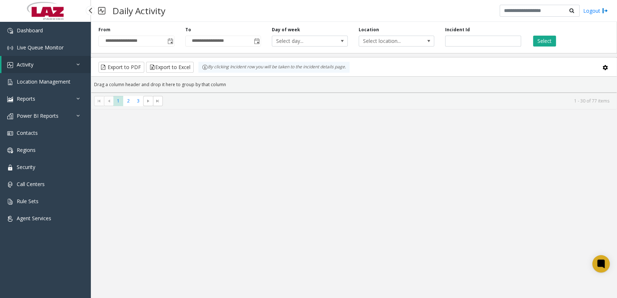
click at [38, 65] on link "Activity" at bounding box center [45, 64] width 89 height 17
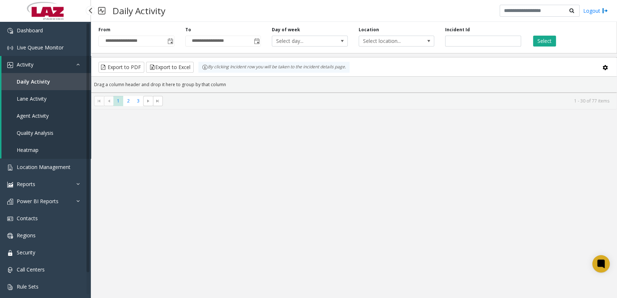
click at [36, 82] on span "Daily Activity" at bounding box center [33, 81] width 33 height 7
click at [20, 170] on span "Location Management" at bounding box center [44, 166] width 54 height 7
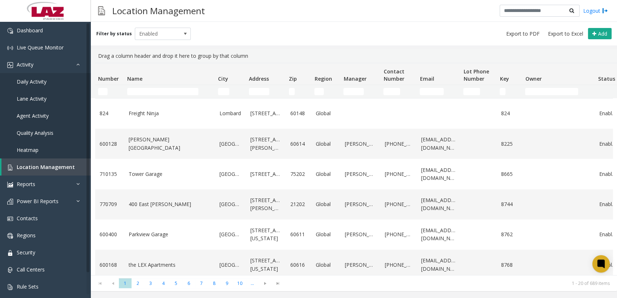
click at [28, 83] on app-root "Dashboard Live Queue Monitor Activity Daily Activity Lane Activity Agent Activi…" at bounding box center [308, 149] width 617 height 298
click at [32, 80] on span "Daily Activity" at bounding box center [32, 81] width 30 height 7
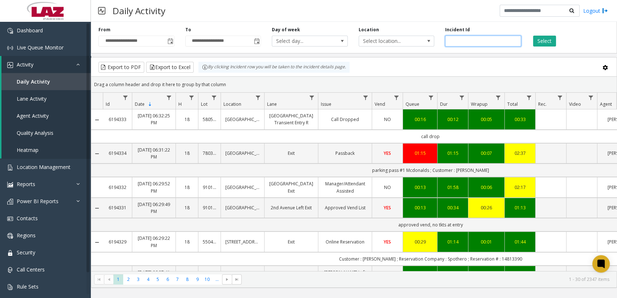
click at [471, 36] on input "number" at bounding box center [483, 41] width 76 height 11
paste input "*******"
type input "*******"
click at [550, 41] on button "Select" at bounding box center [544, 41] width 23 height 11
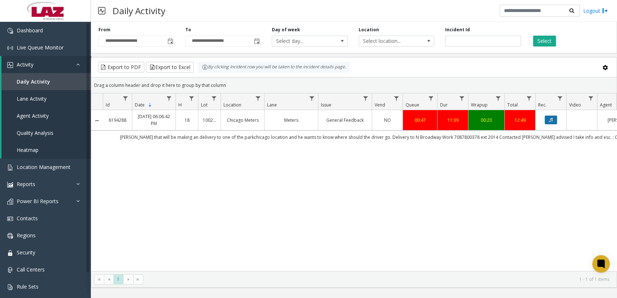
click at [549, 121] on icon "Data table" at bounding box center [551, 120] width 4 height 4
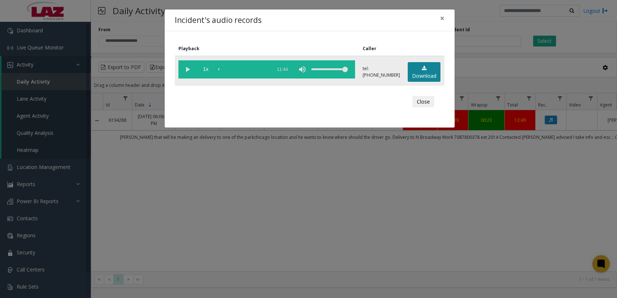
click at [419, 73] on link "Download" at bounding box center [424, 72] width 33 height 20
click at [416, 104] on button "Close" at bounding box center [423, 102] width 22 height 12
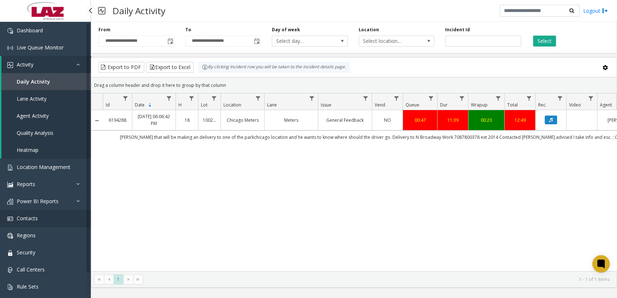
click at [27, 220] on span "Contacts" at bounding box center [27, 218] width 21 height 7
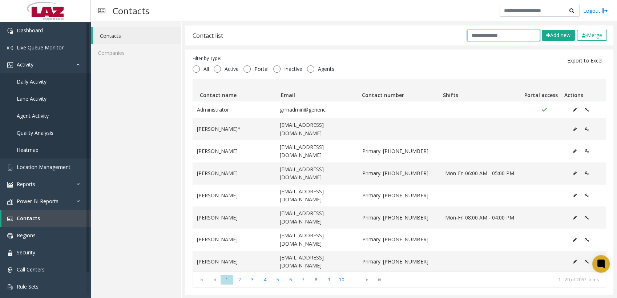
click at [486, 35] on input "text" at bounding box center [503, 35] width 73 height 11
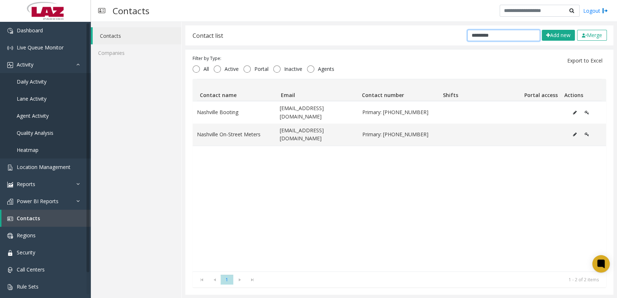
type input "*********"
click at [44, 166] on span "Location Management" at bounding box center [44, 166] width 54 height 7
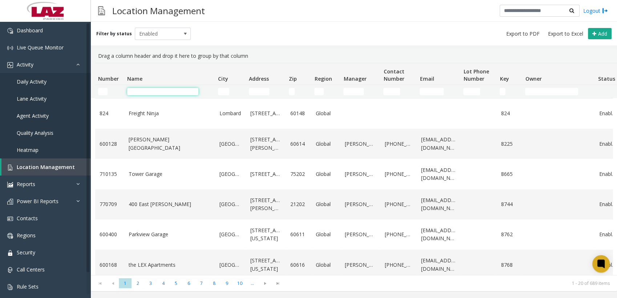
click at [162, 92] on input "Name Filter" at bounding box center [162, 91] width 71 height 7
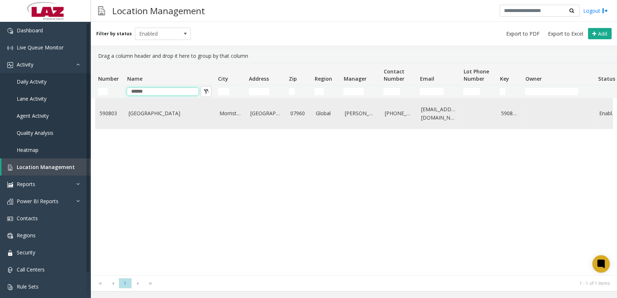
type input "******"
click at [152, 117] on link "[GEOGRAPHIC_DATA]" at bounding box center [170, 113] width 82 height 8
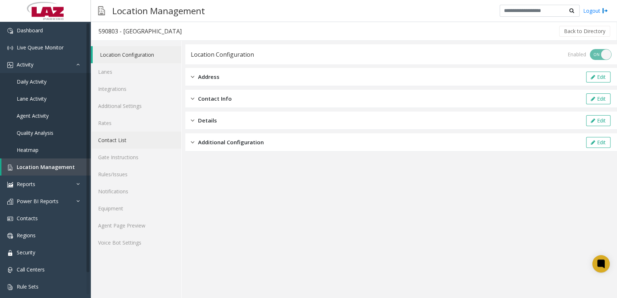
click at [120, 140] on link "Contact List" at bounding box center [136, 140] width 90 height 17
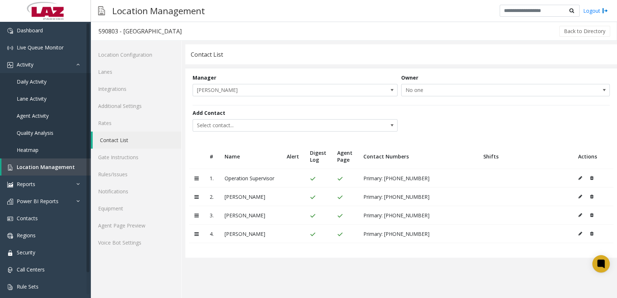
click at [578, 217] on icon at bounding box center [580, 215] width 4 height 4
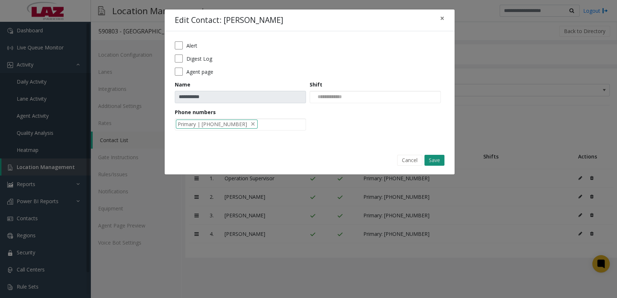
click at [436, 160] on button "Save" at bounding box center [434, 160] width 20 height 11
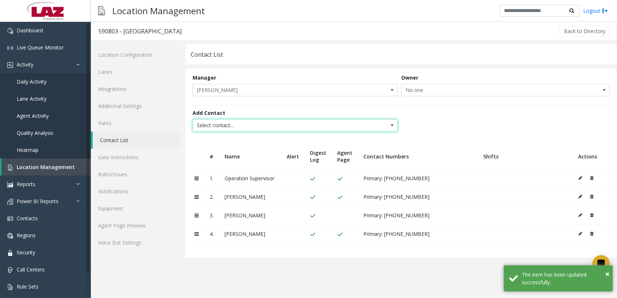
click at [261, 123] on span "Select contact..." at bounding box center [274, 126] width 163 height 12
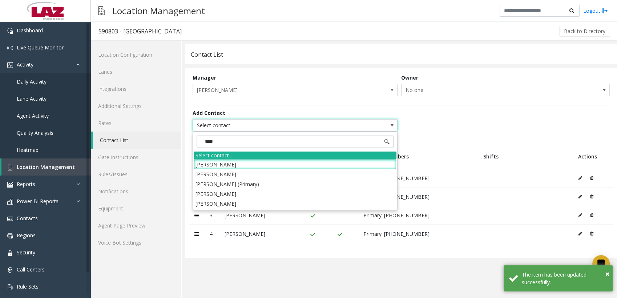
type input "*****"
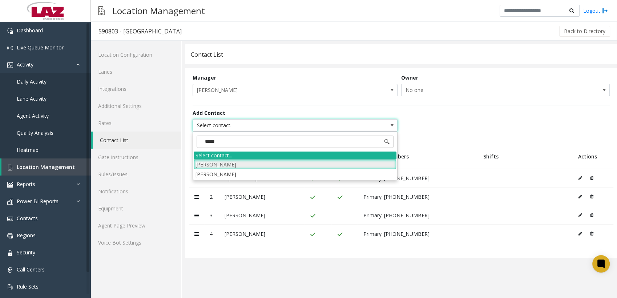
click at [234, 162] on li "[PERSON_NAME]" at bounding box center [295, 164] width 203 height 10
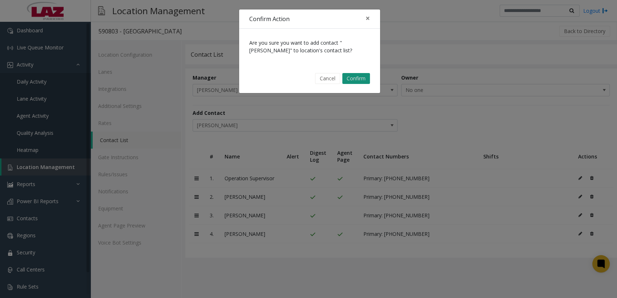
click at [354, 81] on button "Confirm" at bounding box center [356, 78] width 28 height 11
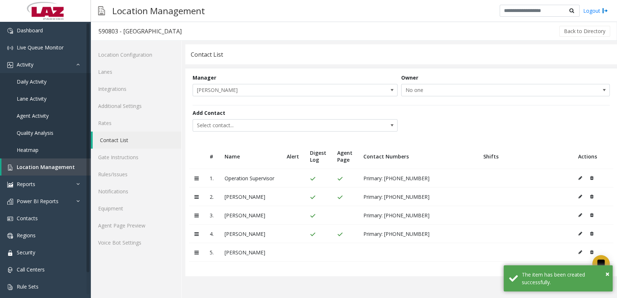
click at [583, 254] on button at bounding box center [582, 252] width 8 height 11
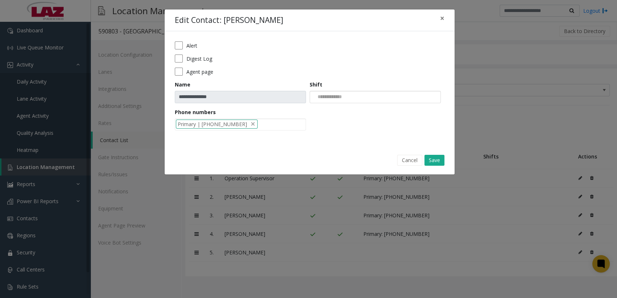
click at [320, 96] on input "NO DATA FOUND" at bounding box center [328, 97] width 37 height 12
click at [241, 128] on li "Primary | [PHONE_NUMBER]" at bounding box center [217, 124] width 82 height 9
click at [240, 124] on div at bounding box center [240, 124] width 131 height 12
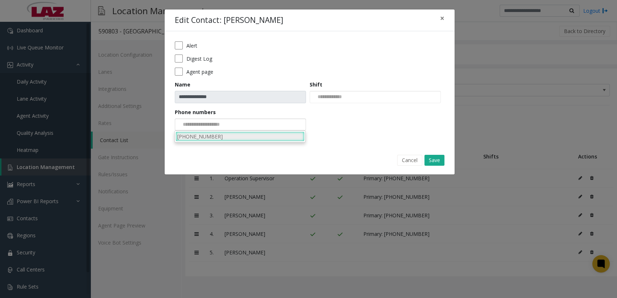
click at [218, 136] on li "[PHONE_NUMBER]" at bounding box center [239, 137] width 129 height 10
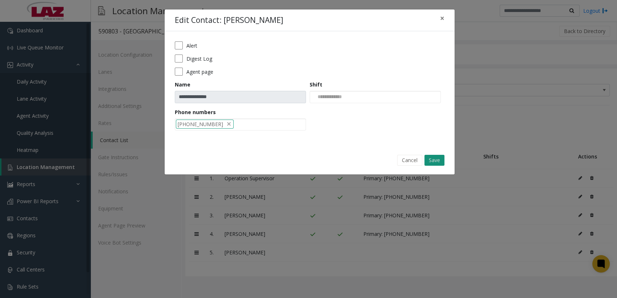
click at [430, 158] on button "Save" at bounding box center [434, 160] width 20 height 11
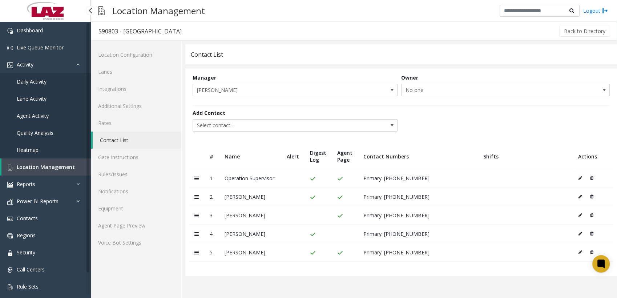
click at [29, 163] on span "Location Management" at bounding box center [46, 166] width 58 height 7
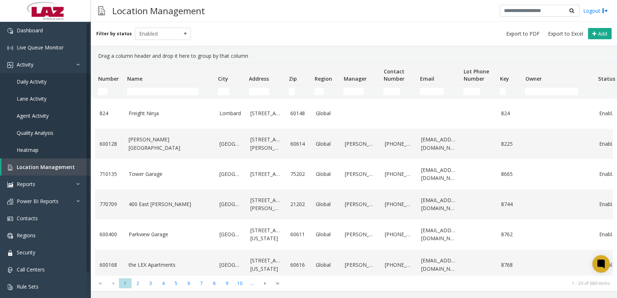
click at [146, 96] on td "Name Filter" at bounding box center [169, 91] width 91 height 13
click at [148, 92] on input "Name Filter" at bounding box center [162, 91] width 71 height 7
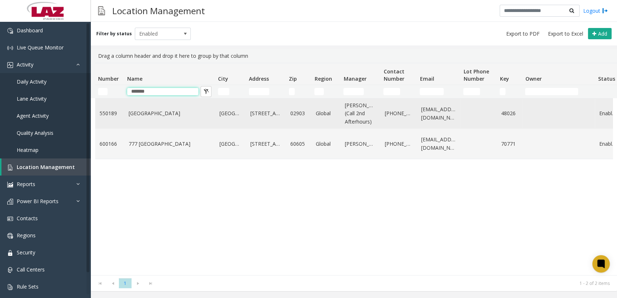
type input "*******"
click at [133, 116] on link "[GEOGRAPHIC_DATA]" at bounding box center [170, 113] width 82 height 8
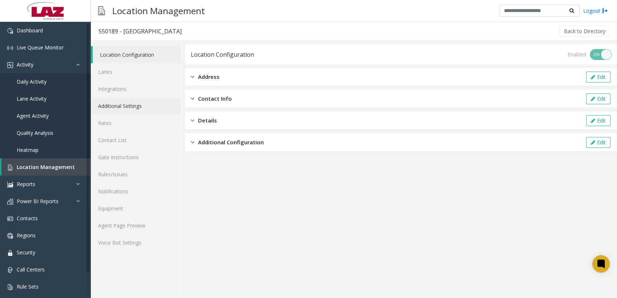
click at [121, 109] on link "Additional Settings" at bounding box center [136, 105] width 90 height 17
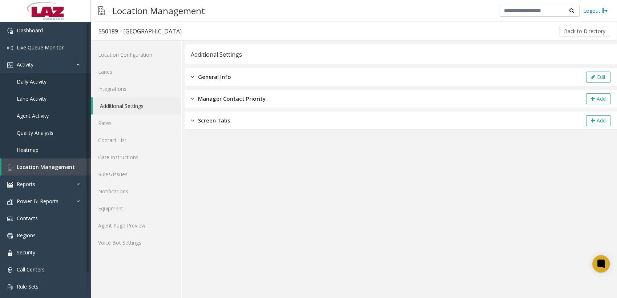
click at [210, 77] on span "General Info" at bounding box center [214, 77] width 33 height 8
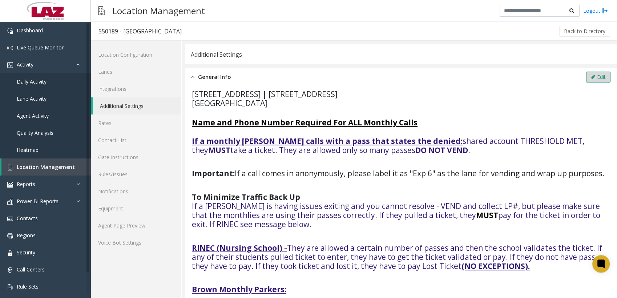
click at [598, 75] on button "Edit" at bounding box center [598, 77] width 24 height 11
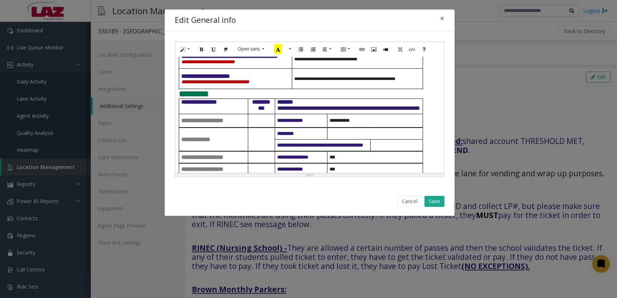
scroll to position [513, 0]
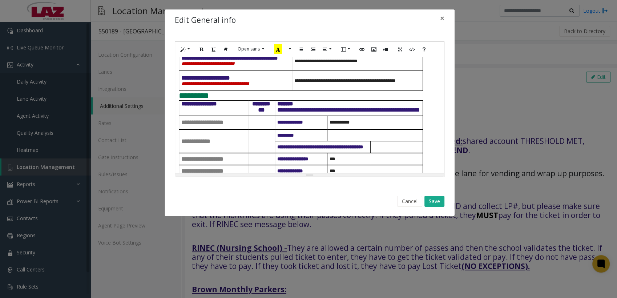
click at [360, 43] on p "**********" at bounding box center [358, 39] width 128 height 5
click at [435, 201] on button "Save" at bounding box center [434, 201] width 20 height 11
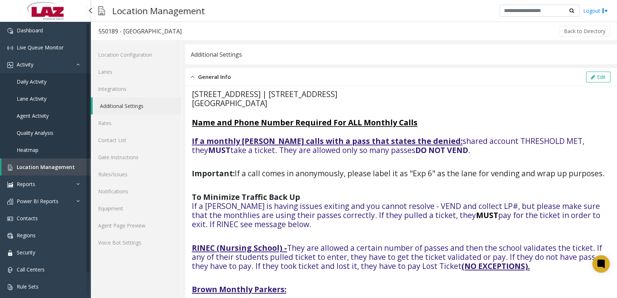
click at [35, 164] on span "Location Management" at bounding box center [46, 166] width 58 height 7
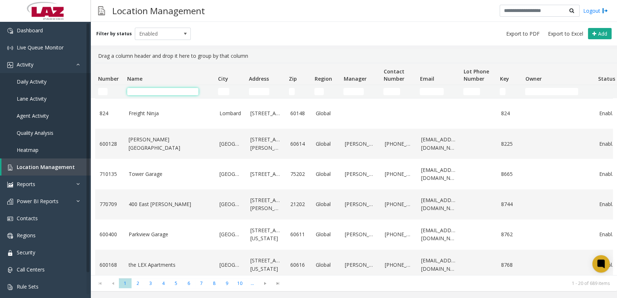
click at [157, 92] on input "Name Filter" at bounding box center [162, 91] width 71 height 7
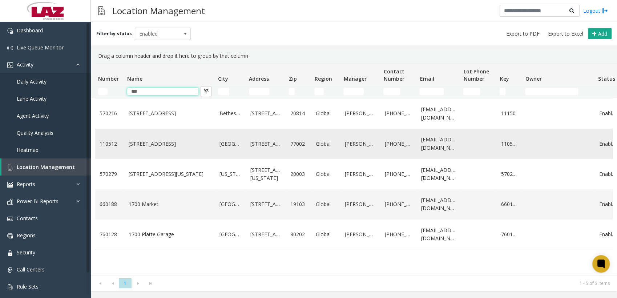
type input "***"
click at [136, 140] on link "[STREET_ADDRESS]" at bounding box center [170, 144] width 82 height 8
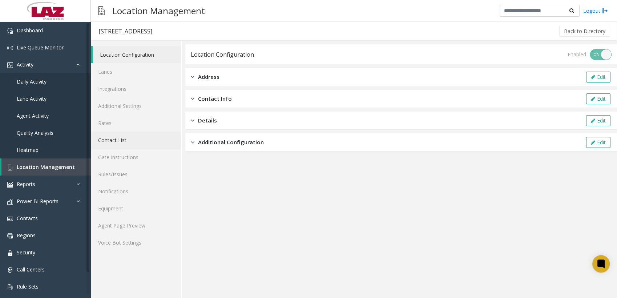
click at [121, 142] on link "Contact List" at bounding box center [136, 140] width 90 height 17
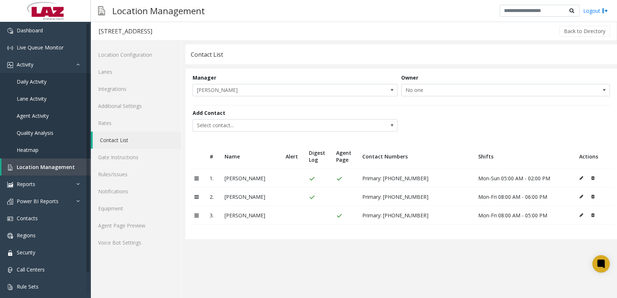
click at [584, 214] on button at bounding box center [583, 215] width 8 height 11
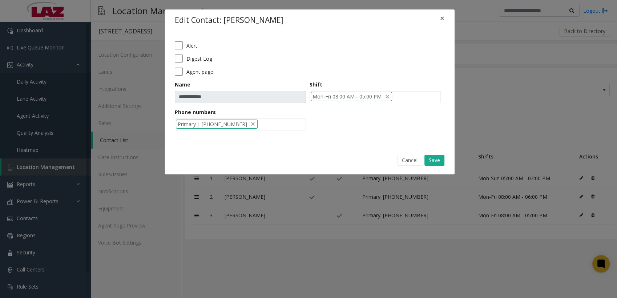
click at [411, 165] on div "Cancel Save" at bounding box center [310, 160] width 280 height 19
click at [410, 159] on button "Cancel" at bounding box center [409, 160] width 25 height 11
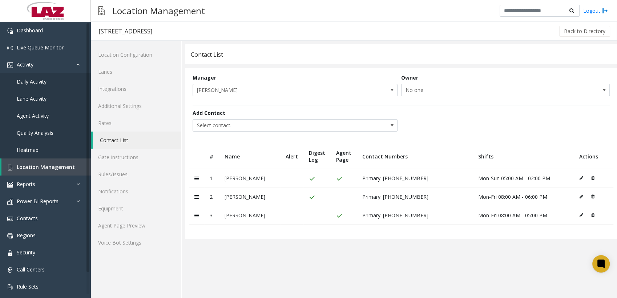
click at [591, 215] on icon at bounding box center [592, 215] width 3 height 4
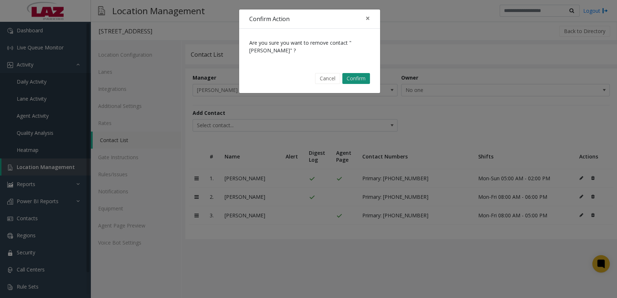
click at [352, 77] on button "Confirm" at bounding box center [356, 78] width 28 height 11
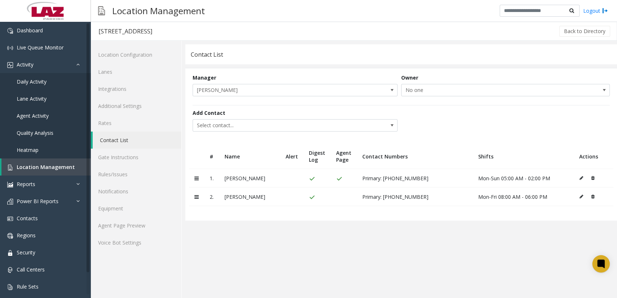
click at [582, 194] on icon at bounding box center [581, 196] width 4 height 4
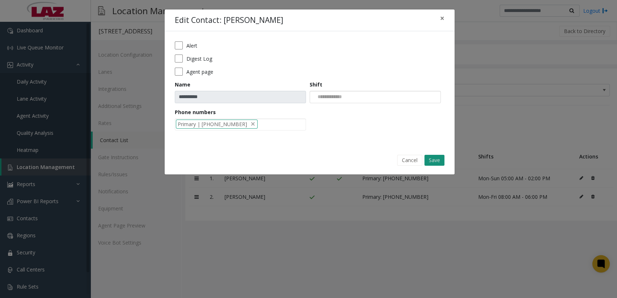
click at [435, 163] on button "Save" at bounding box center [434, 160] width 20 height 11
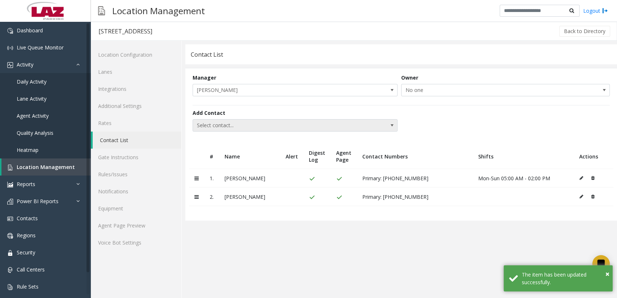
click at [268, 130] on span "Select contact..." at bounding box center [274, 126] width 163 height 12
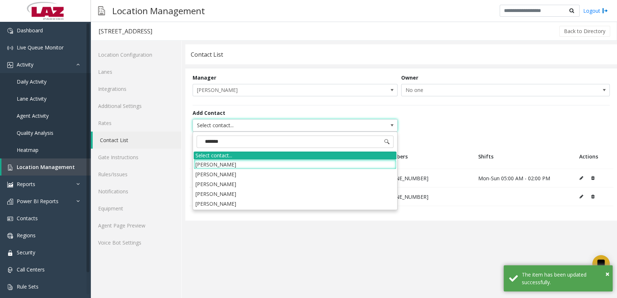
type input "********"
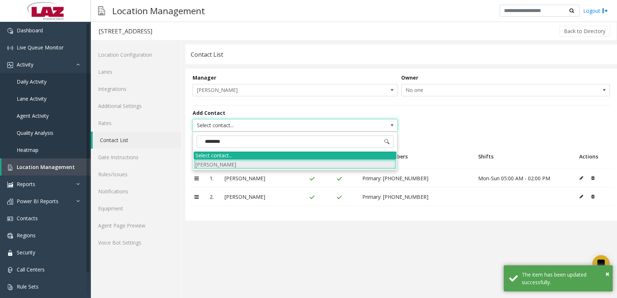
click at [249, 163] on li "[PERSON_NAME]" at bounding box center [295, 164] width 203 height 10
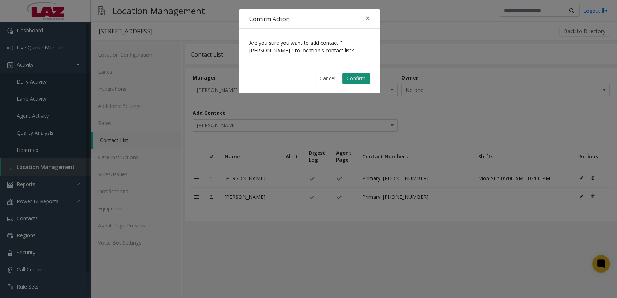
click at [359, 81] on button "Confirm" at bounding box center [356, 78] width 28 height 11
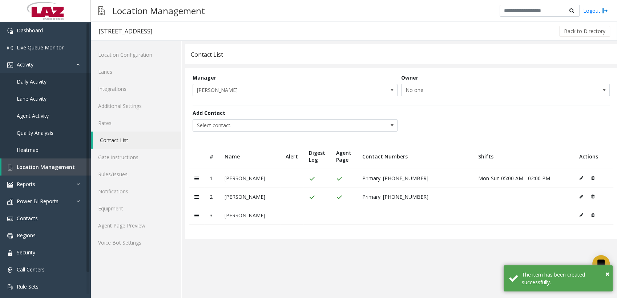
click at [581, 213] on icon at bounding box center [581, 215] width 4 height 4
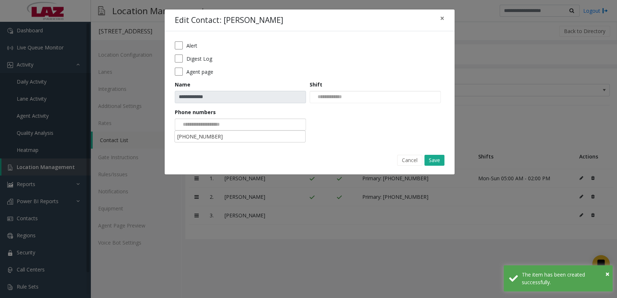
click at [239, 122] on div at bounding box center [240, 124] width 131 height 12
click at [237, 139] on li "[PHONE_NUMBER]" at bounding box center [239, 137] width 129 height 10
click at [347, 96] on input at bounding box center [328, 97] width 37 height 12
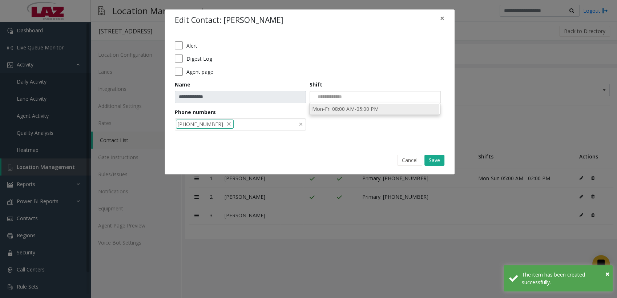
click at [345, 104] on li "Mon-Fri 08:00 AM-05:00 PM" at bounding box center [374, 109] width 129 height 10
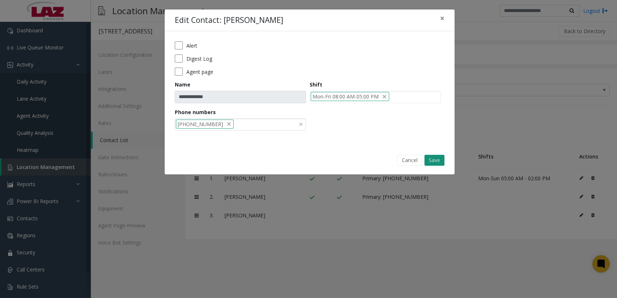
click at [431, 160] on button "Save" at bounding box center [434, 160] width 20 height 11
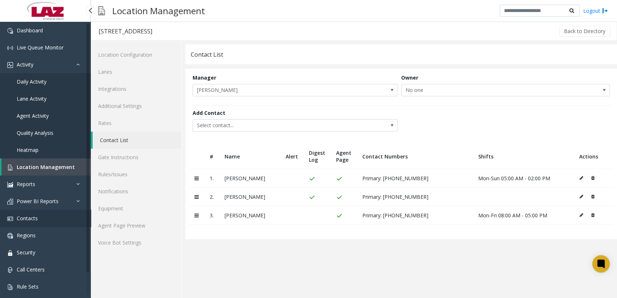
click at [21, 218] on span "Contacts" at bounding box center [27, 218] width 21 height 7
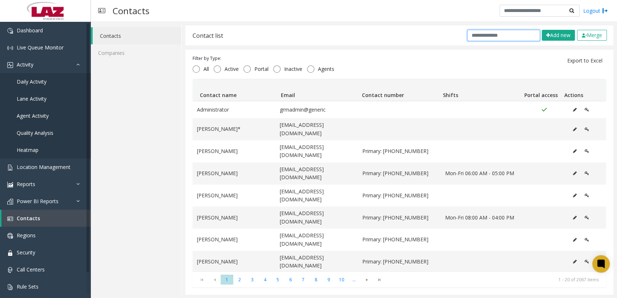
click at [481, 36] on input "text" at bounding box center [503, 35] width 73 height 11
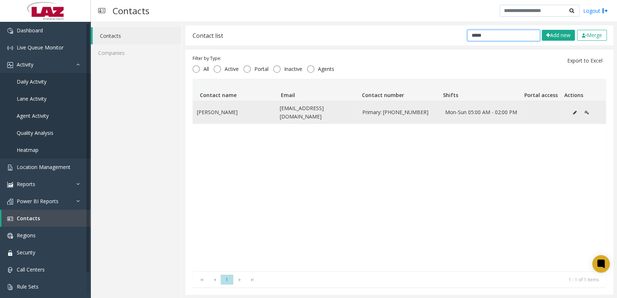
type input "*****"
click at [573, 111] on icon "Data table" at bounding box center [575, 112] width 4 height 4
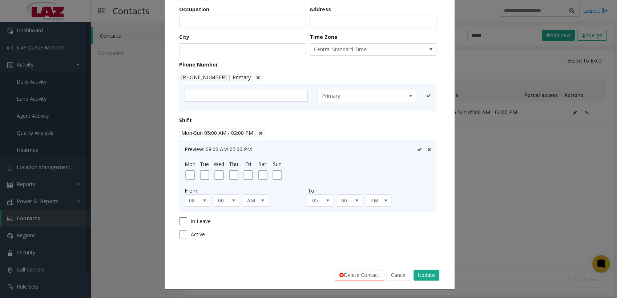
scroll to position [129, 0]
click at [210, 132] on span "Mon-Sun 05:00 AM - 02:00 PM" at bounding box center [217, 133] width 72 height 7
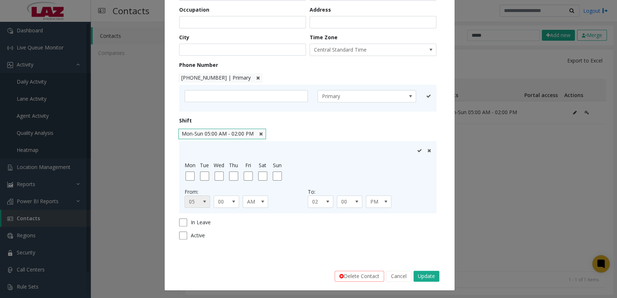
click at [199, 202] on span at bounding box center [204, 202] width 10 height 12
click at [192, 270] on li "06" at bounding box center [193, 273] width 23 height 10
click at [417, 149] on icon at bounding box center [419, 150] width 5 height 5
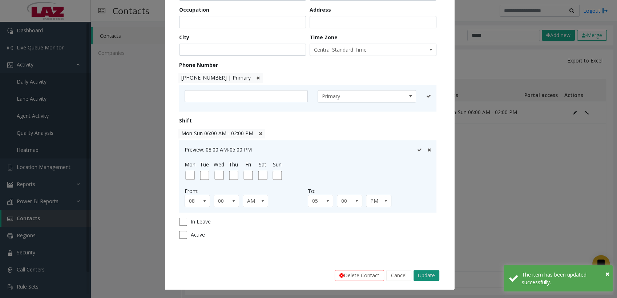
click at [424, 279] on button "Update" at bounding box center [426, 275] width 26 height 11
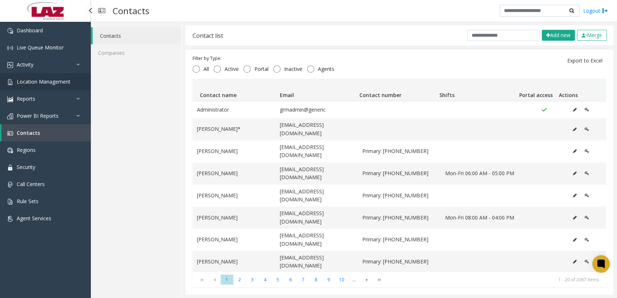
click at [38, 82] on span "Location Management" at bounding box center [44, 81] width 54 height 7
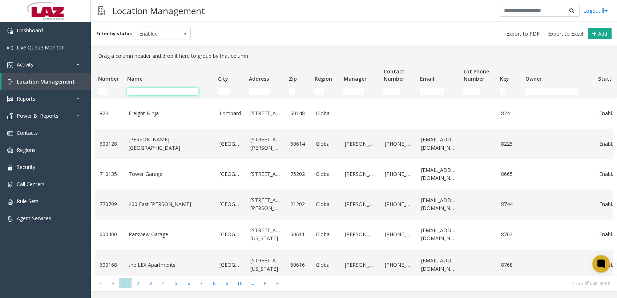
click at [158, 89] on input "Name Filter" at bounding box center [162, 91] width 71 height 7
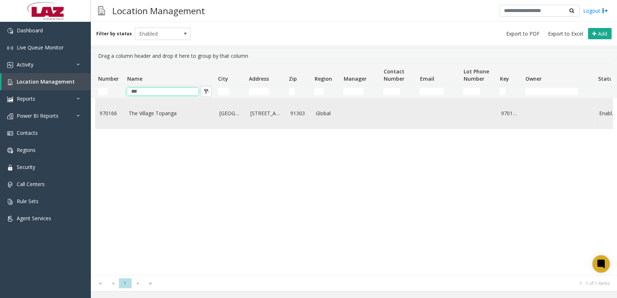
type input "***"
click at [160, 117] on link "The Village Topanga" at bounding box center [170, 113] width 82 height 8
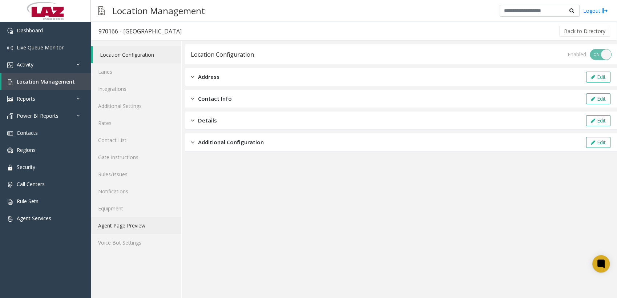
click at [129, 224] on link "Agent Page Preview" at bounding box center [136, 225] width 90 height 17
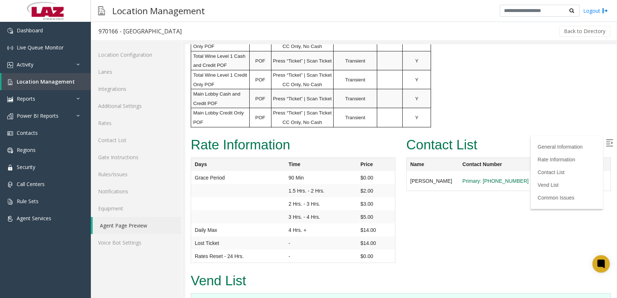
scroll to position [1266, 0]
